Goal: Use online tool/utility: Use online tool/utility

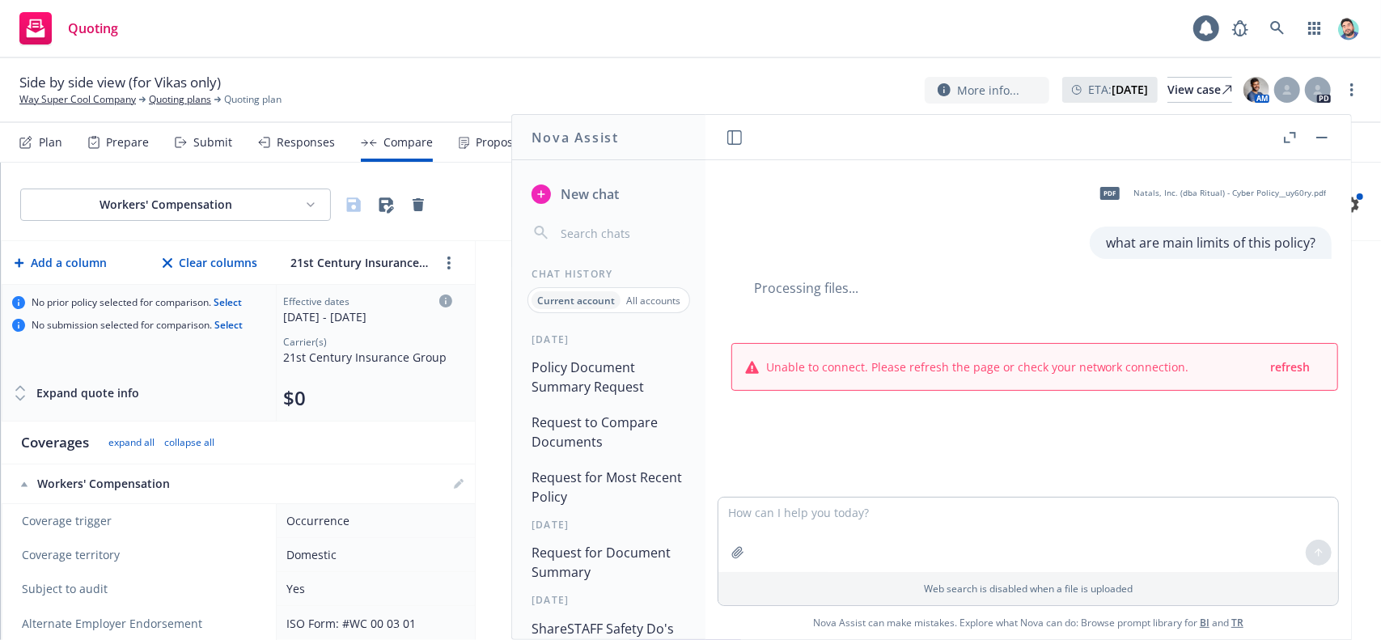
click at [594, 231] on input "button" at bounding box center [621, 233] width 129 height 23
type input "v"
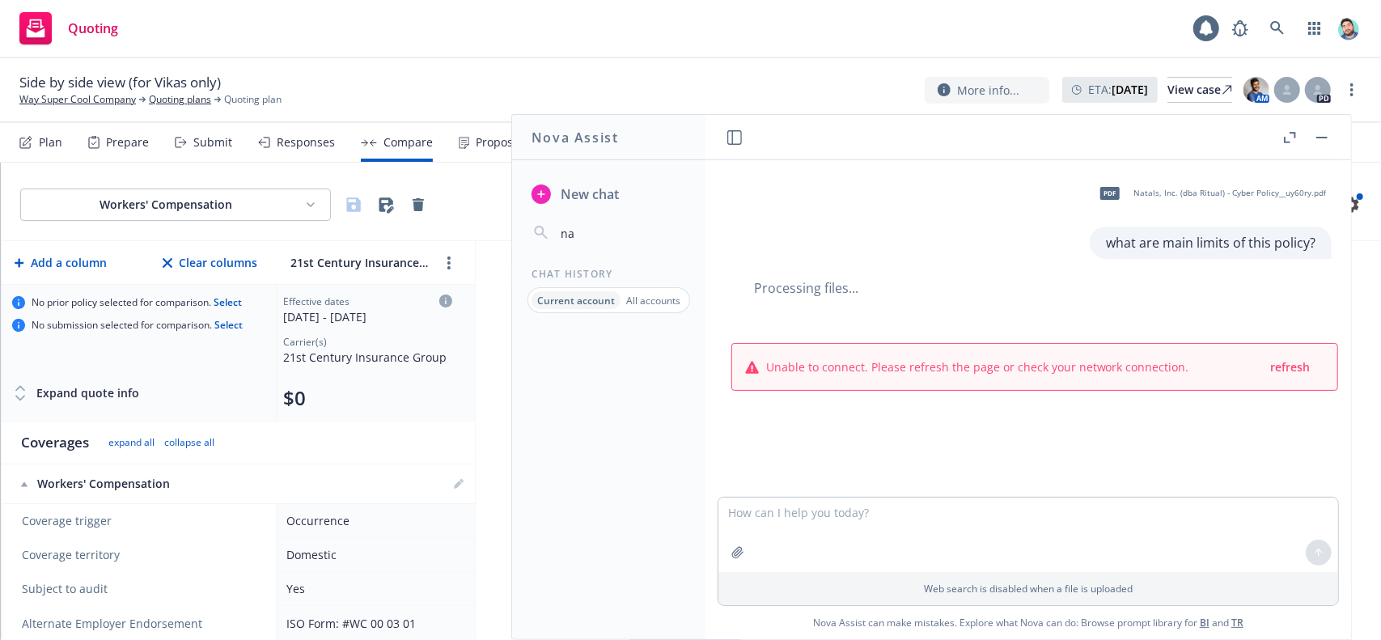
type input "n"
type input "["
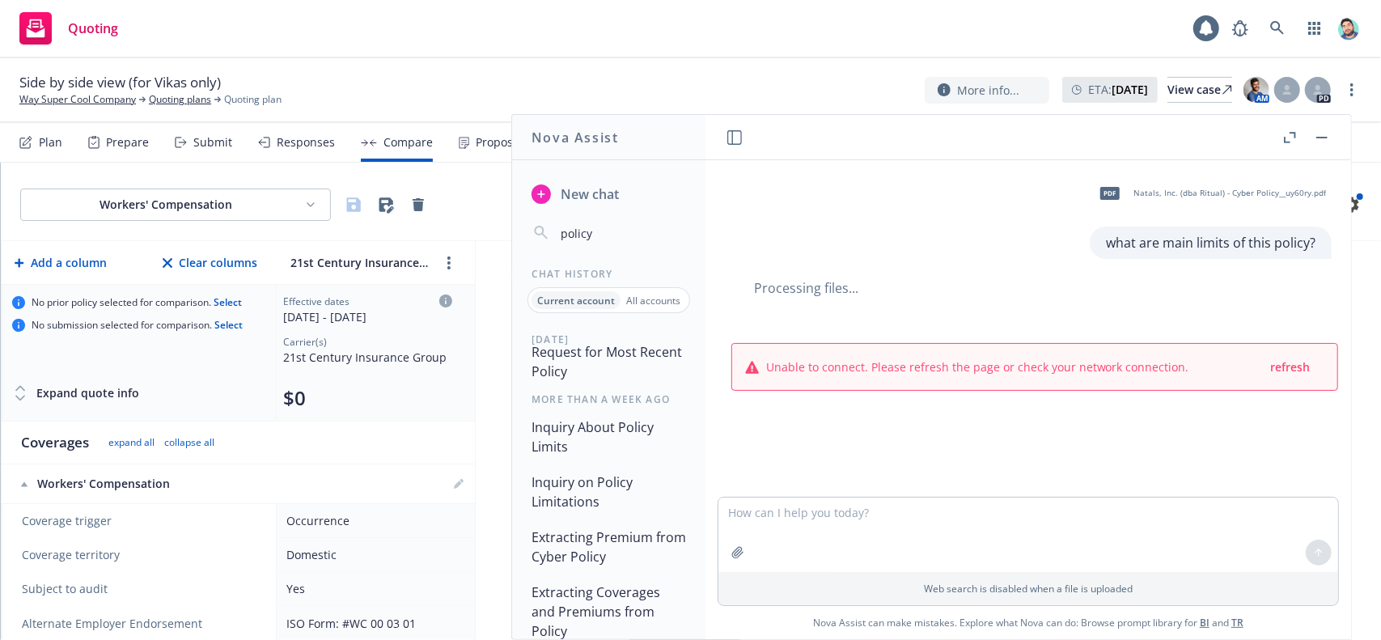
scroll to position [144, 0]
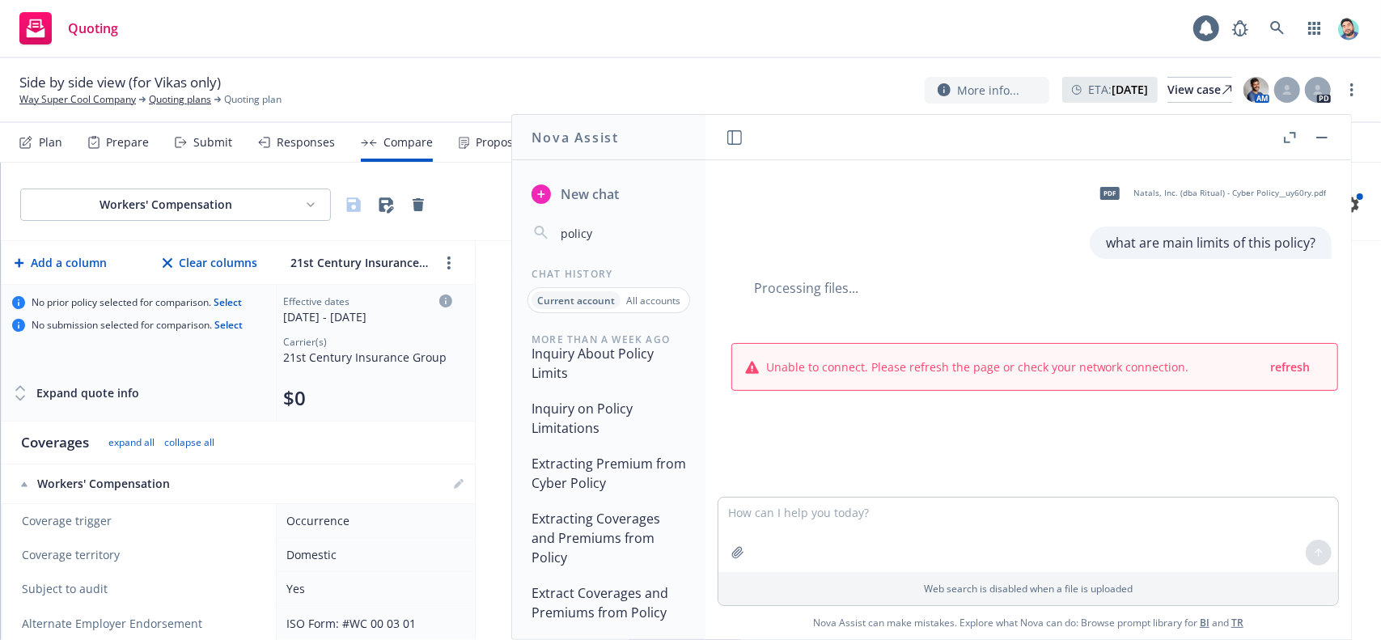
type input "policy"
click at [608, 496] on button "Extracting Premium from Cyber Policy" at bounding box center [608, 473] width 167 height 49
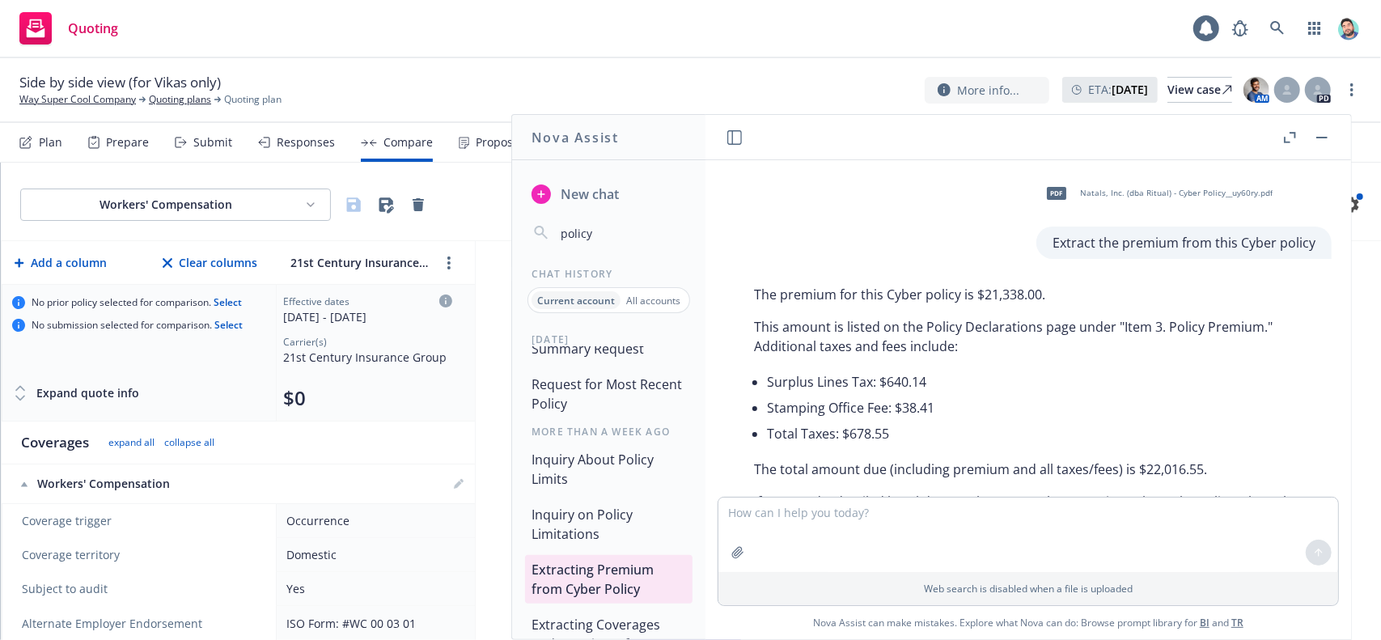
scroll to position [0, 0]
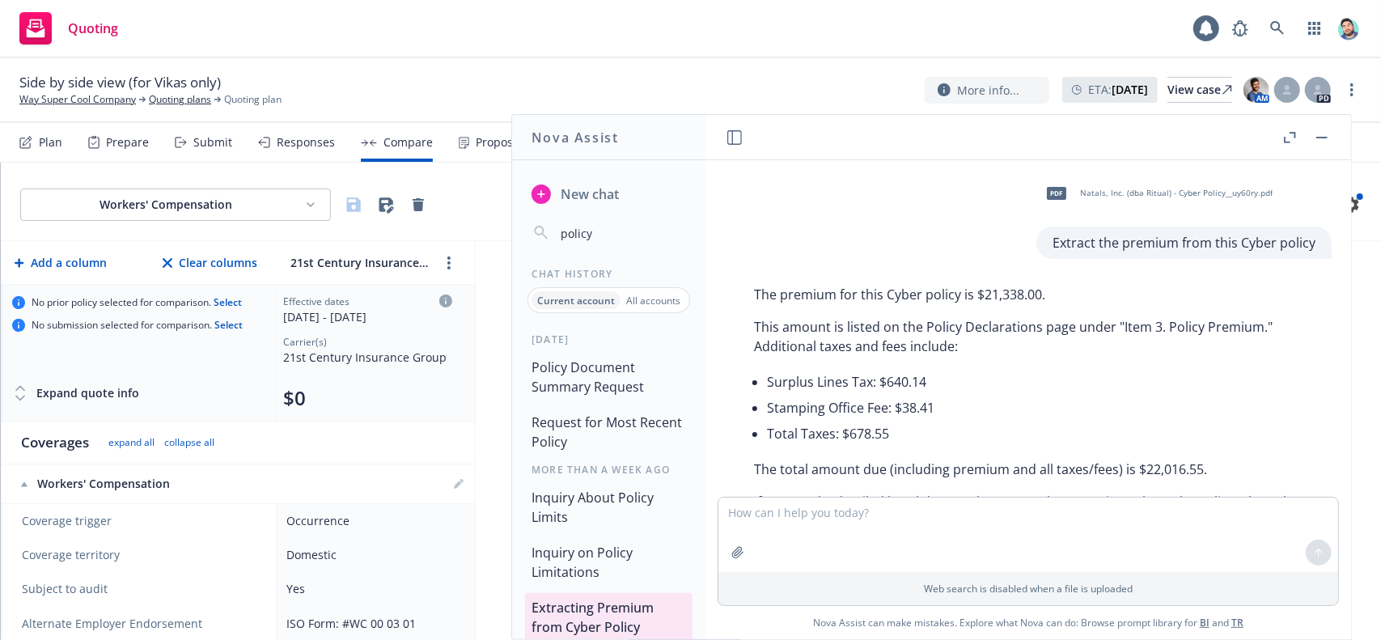
click at [616, 375] on button "Policy Document Summary Request" at bounding box center [608, 377] width 167 height 49
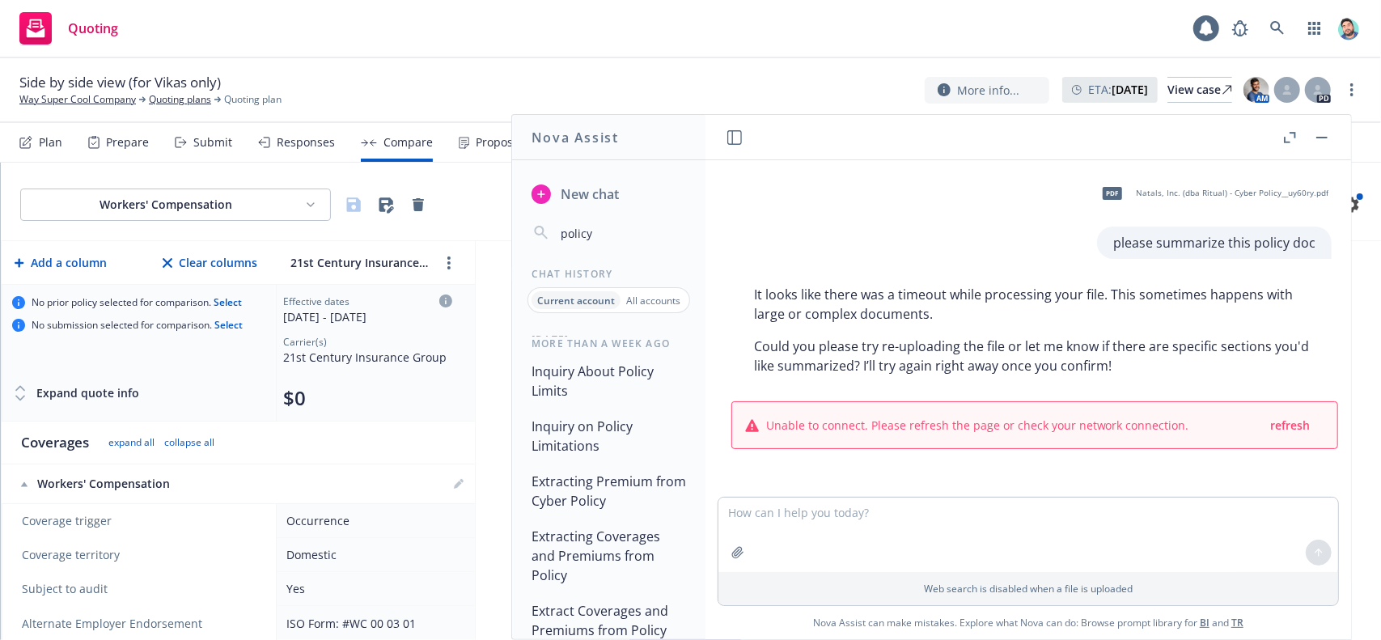
scroll to position [144, 0]
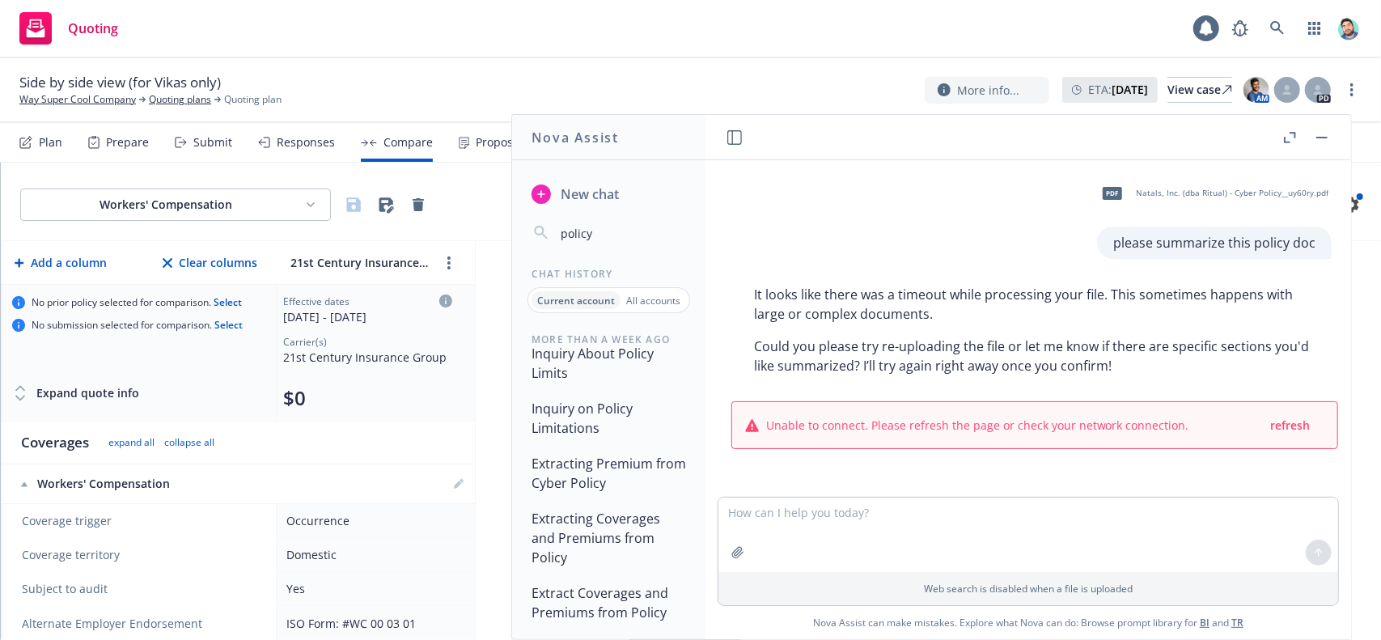
click at [618, 594] on button "Extract Coverages and Premiums from Policy" at bounding box center [608, 602] width 167 height 49
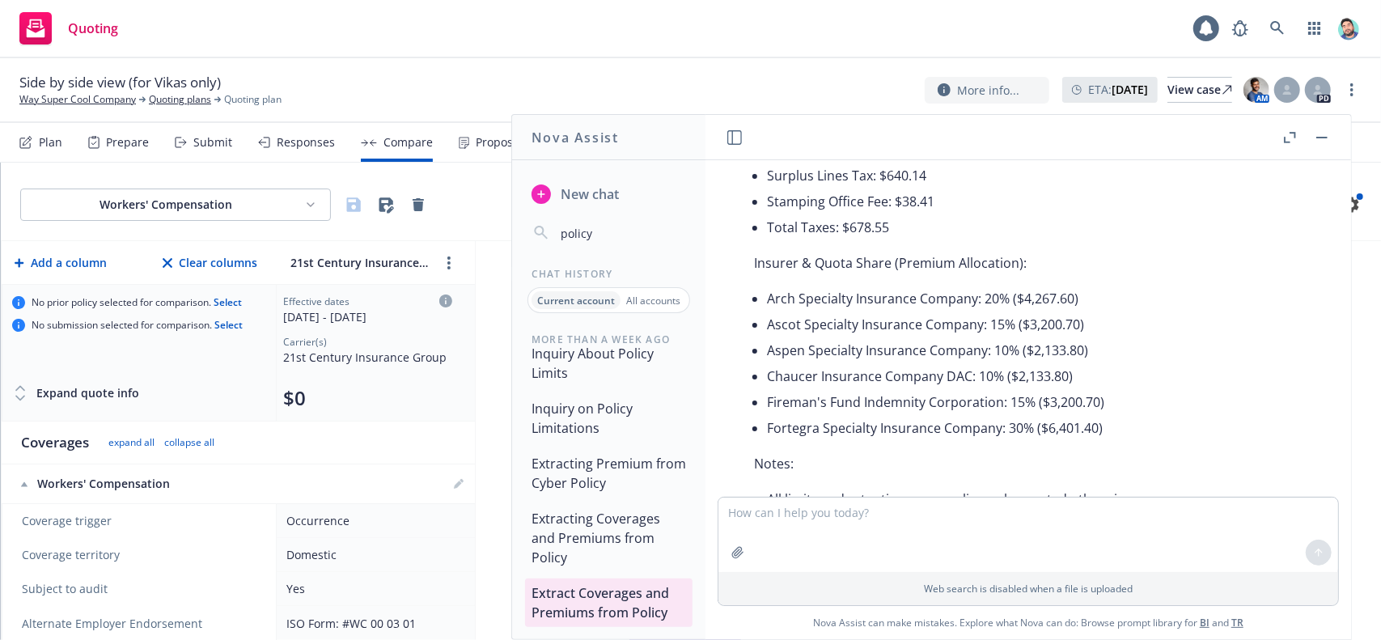
scroll to position [6016, 0]
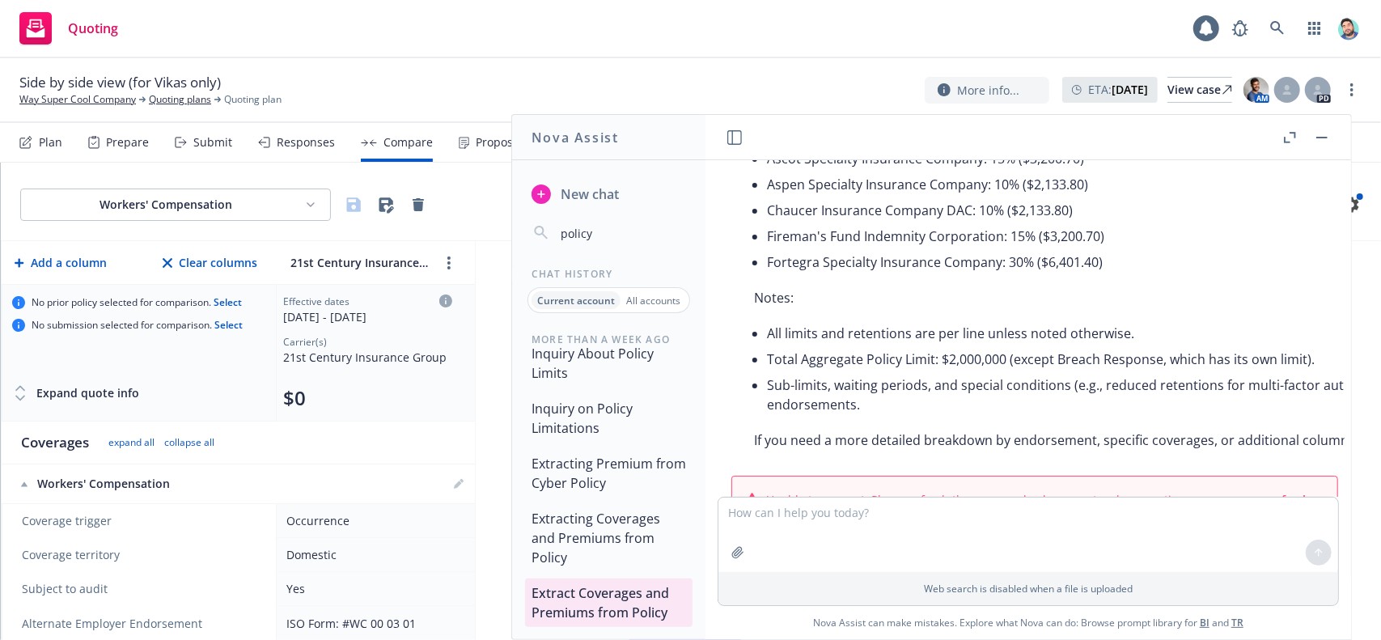
click at [600, 528] on button "Extracting Coverages and Premiums from Policy" at bounding box center [608, 538] width 167 height 68
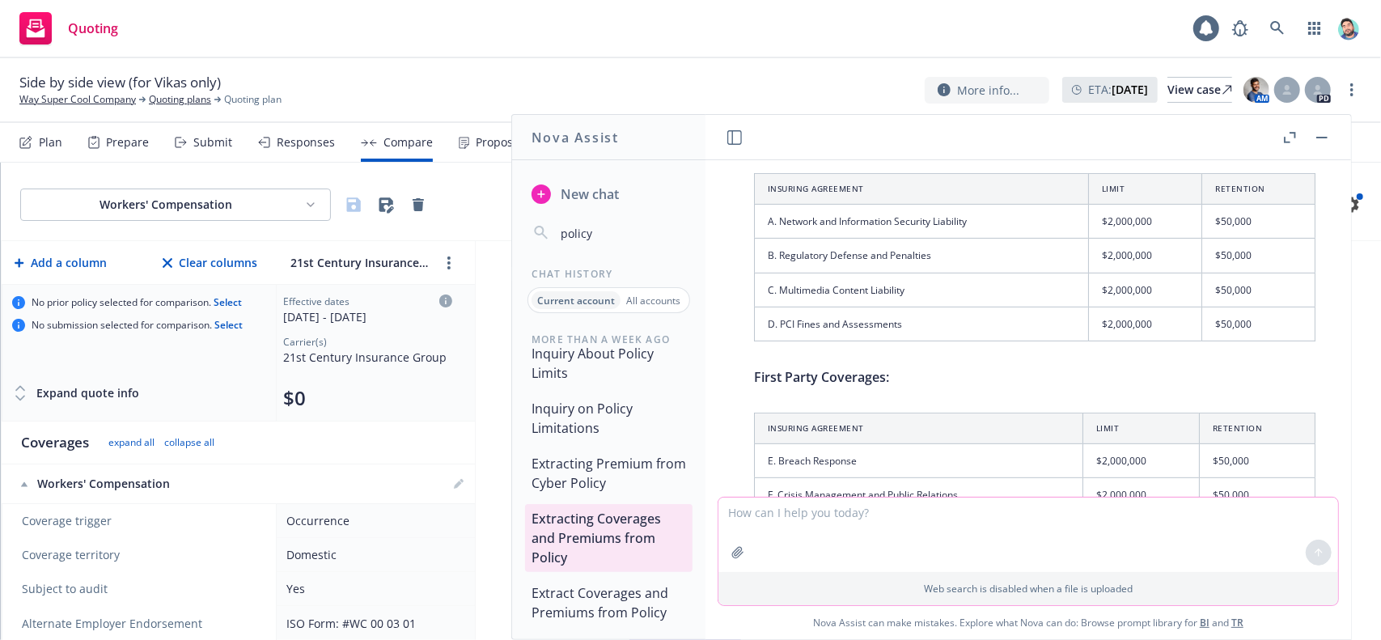
scroll to position [485, 0]
